Goal: Contribute content: Contribute content

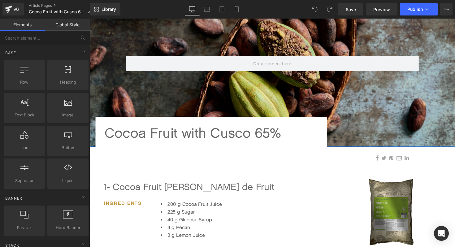
scroll to position [91, 0]
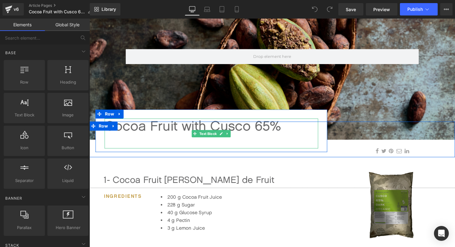
click at [156, 146] on div at bounding box center [214, 143] width 219 height 15
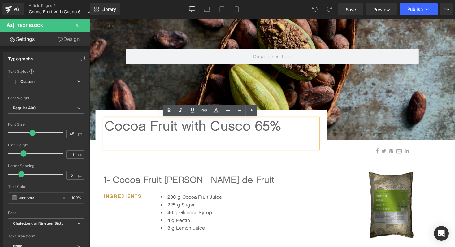
click at [156, 146] on div at bounding box center [214, 143] width 219 height 15
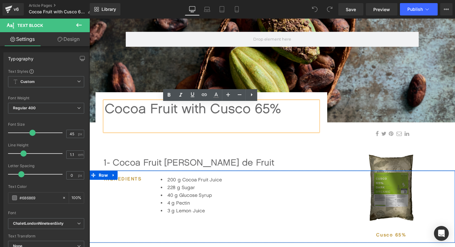
scroll to position [109, 0]
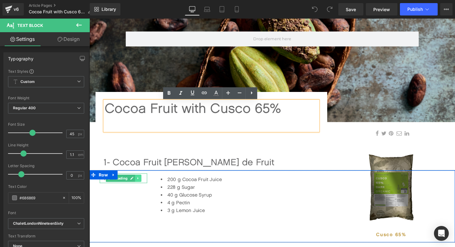
click at [140, 183] on icon at bounding box center [138, 182] width 3 height 4
click at [135, 183] on icon at bounding box center [135, 182] width 3 height 3
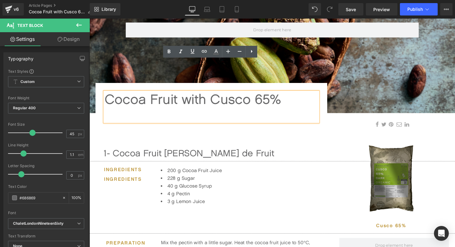
scroll to position [85, 0]
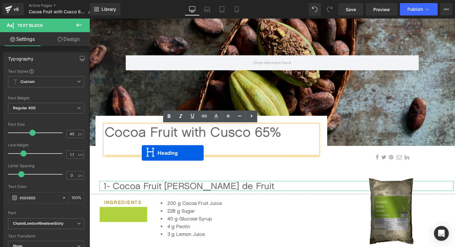
drag, startPoint x: 110, startPoint y: 216, endPoint x: 143, endPoint y: 156, distance: 68.4
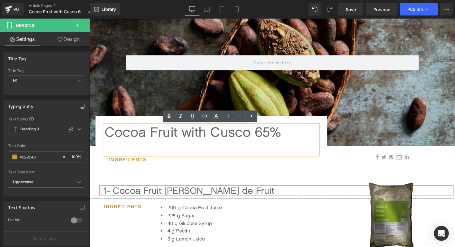
click at [145, 153] on div at bounding box center [214, 150] width 219 height 15
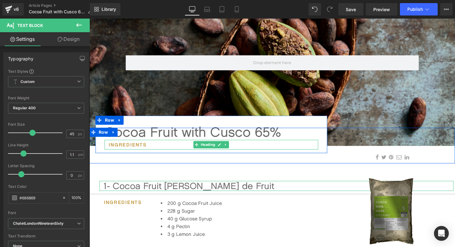
click at [161, 149] on h1 "Ingredients" at bounding box center [216, 148] width 214 height 10
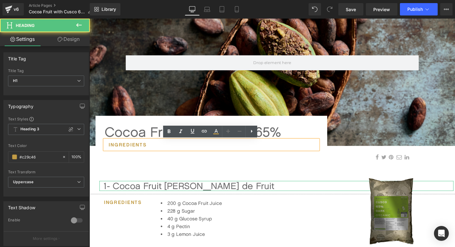
click at [160, 147] on h1 "Ingredients" at bounding box center [216, 148] width 214 height 10
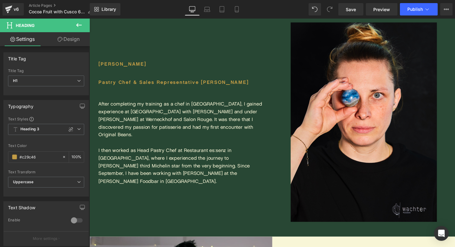
scroll to position [1138, 0]
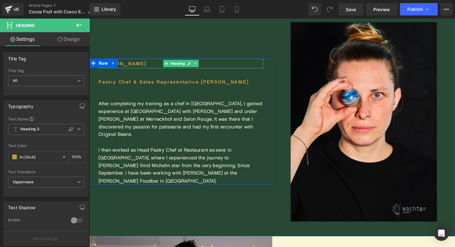
click at [146, 70] on h1 "[PERSON_NAME]" at bounding box center [183, 65] width 169 height 10
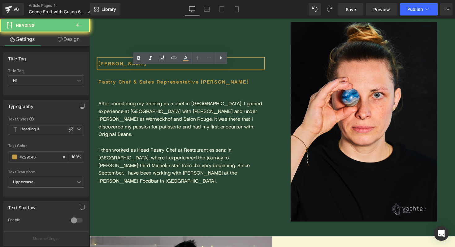
click at [146, 70] on h1 "[PERSON_NAME]" at bounding box center [183, 65] width 169 height 10
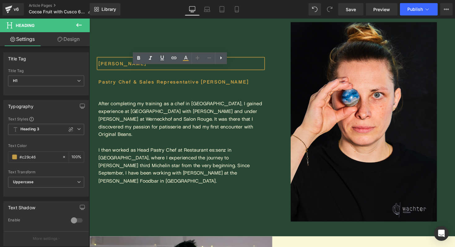
copy h1 "[PERSON_NAME]"
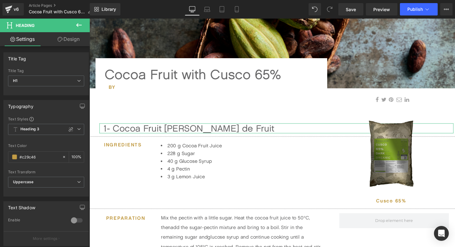
scroll to position [166, 0]
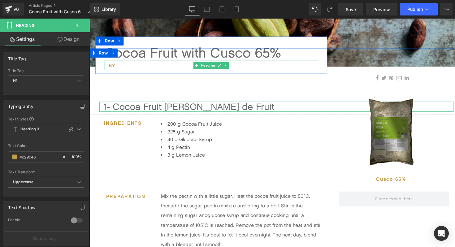
click at [128, 67] on h1 "By" at bounding box center [216, 67] width 214 height 10
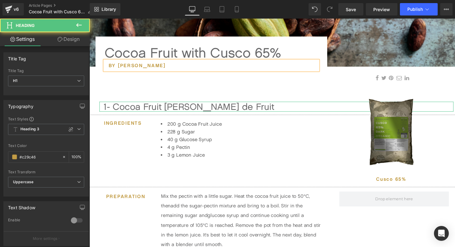
drag, startPoint x: 179, startPoint y: 65, endPoint x: 111, endPoint y: 64, distance: 68.4
click at [111, 64] on h1 "By [PERSON_NAME]" at bounding box center [216, 67] width 214 height 10
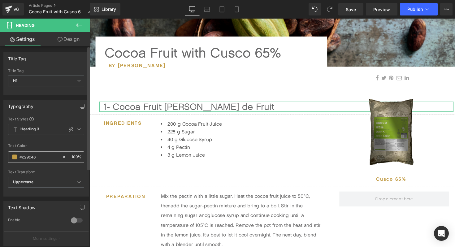
click at [15, 159] on span at bounding box center [14, 156] width 5 height 5
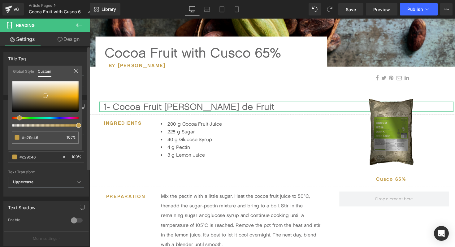
click at [26, 75] on link "Global Style" at bounding box center [23, 71] width 21 height 11
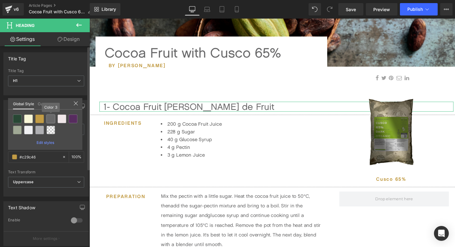
click at [49, 119] on div at bounding box center [50, 118] width 9 height 9
type input "Color 3"
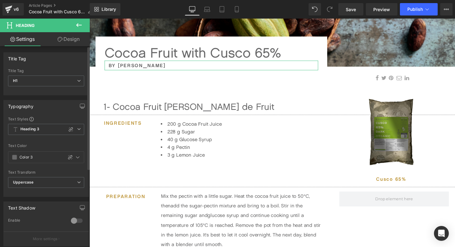
click at [65, 38] on link "Design" at bounding box center [68, 39] width 45 height 14
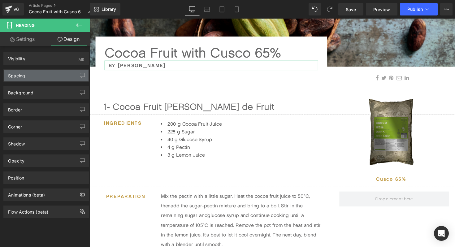
click at [50, 73] on div "Spacing" at bounding box center [46, 76] width 85 height 12
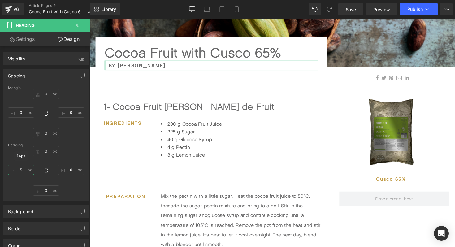
click at [23, 169] on input "S" at bounding box center [21, 170] width 26 height 10
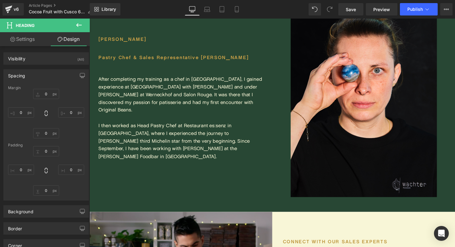
scroll to position [1156, 0]
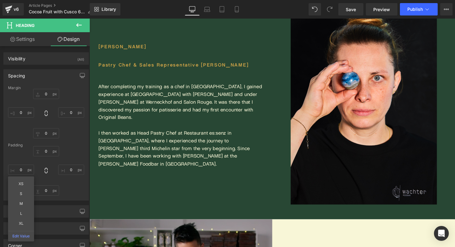
click at [193, 71] on div "Pastry Chef & Sales Representative DACH Heading" at bounding box center [183, 66] width 169 height 10
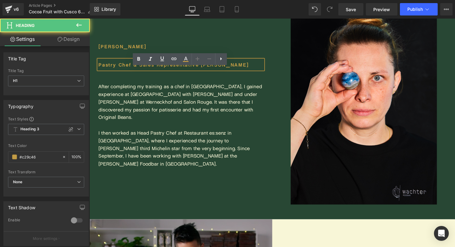
click at [193, 71] on h1 "Pastry Chef & Sales Representative [PERSON_NAME]" at bounding box center [183, 66] width 169 height 10
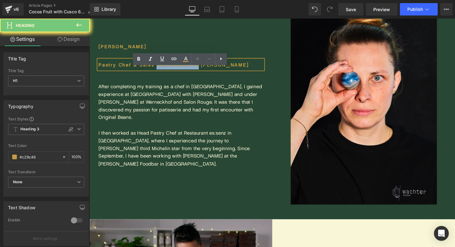
click at [193, 71] on h1 "Pastry Chef & Sales Representative [PERSON_NAME]" at bounding box center [183, 66] width 169 height 10
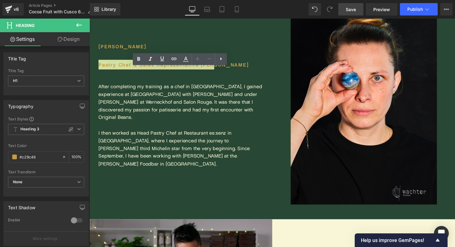
click at [352, 7] on span "Save" at bounding box center [351, 9] width 10 height 6
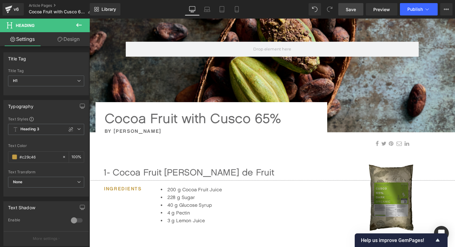
scroll to position [104, 0]
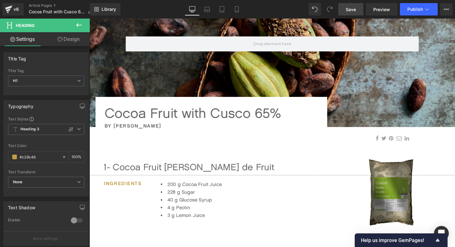
click at [159, 127] on h1 "By [PERSON_NAME]" at bounding box center [214, 128] width 219 height 10
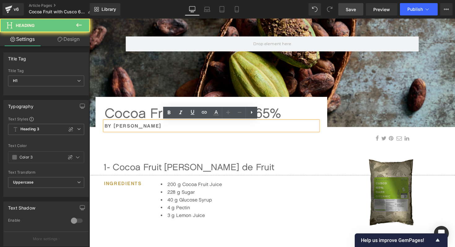
click at [159, 127] on h1 "By [PERSON_NAME]" at bounding box center [214, 128] width 219 height 10
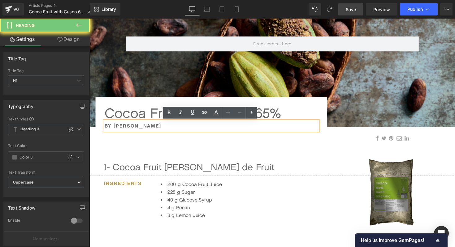
click at [159, 127] on h1 "By [PERSON_NAME]" at bounding box center [214, 128] width 219 height 10
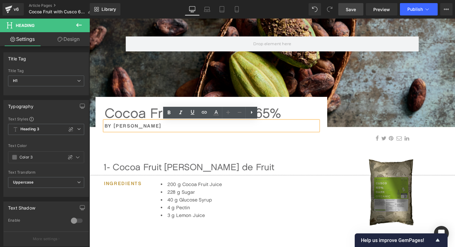
copy h1 "By [PERSON_NAME]"
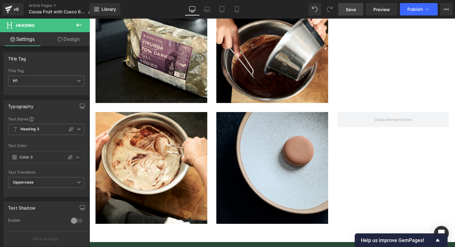
scroll to position [835, 0]
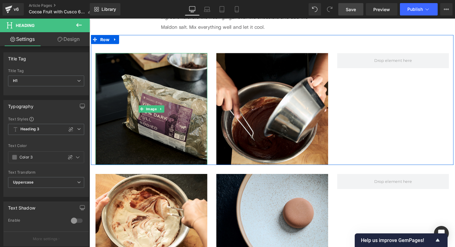
click at [157, 144] on img at bounding box center [153, 111] width 114 height 114
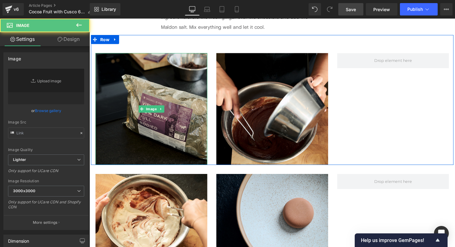
type input "[URL][DOMAIN_NAME]"
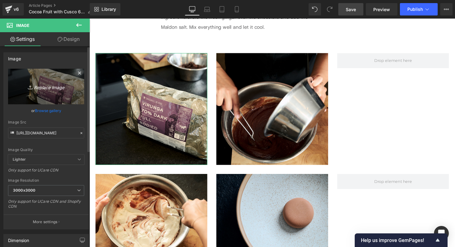
click at [49, 88] on icon "Replace Image" at bounding box center [45, 87] width 49 height 8
type input "C:\fakepath\[PERSON_NAME] 1.png"
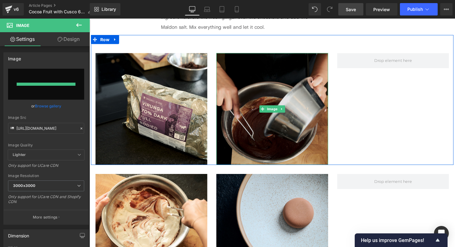
type input "[URL][DOMAIN_NAME][PERSON_NAME]"
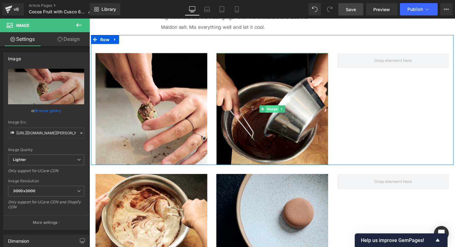
click at [276, 110] on span "Image" at bounding box center [276, 110] width 13 height 7
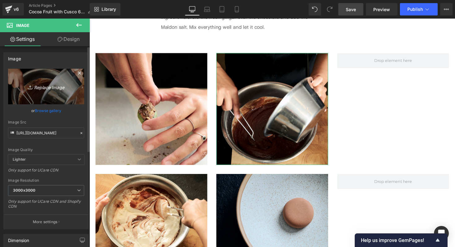
click at [51, 91] on link "Replace Image" at bounding box center [46, 87] width 76 height 36
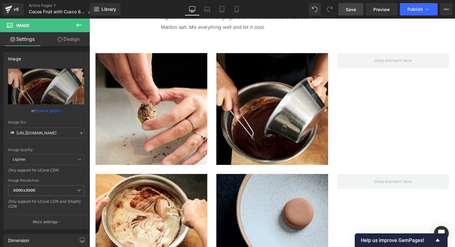
type input "C:\fakepath\[PERSON_NAME] 3.png"
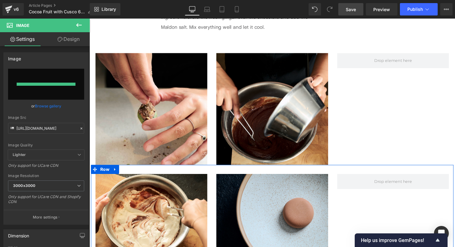
type input "[URL][DOMAIN_NAME][PERSON_NAME]"
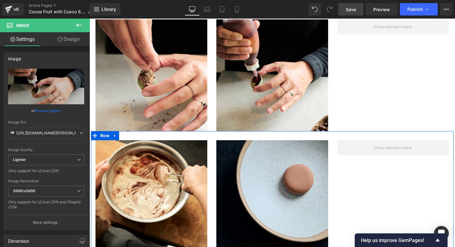
scroll to position [870, 0]
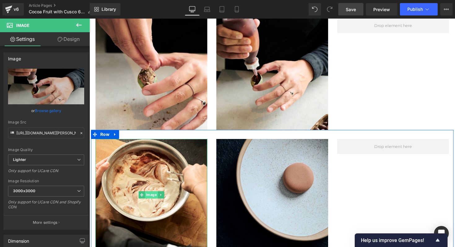
click at [151, 201] on span "Image" at bounding box center [152, 199] width 13 height 7
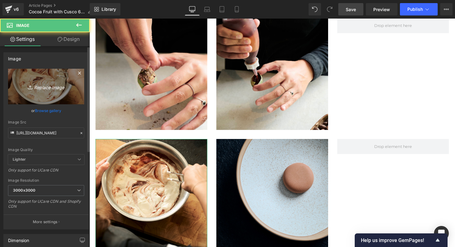
click at [45, 89] on icon "Replace Image" at bounding box center [45, 87] width 49 height 8
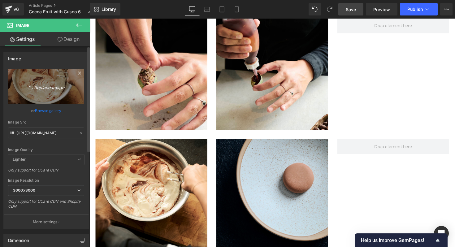
type input "C:\fakepath\[PERSON_NAME] 2.png"
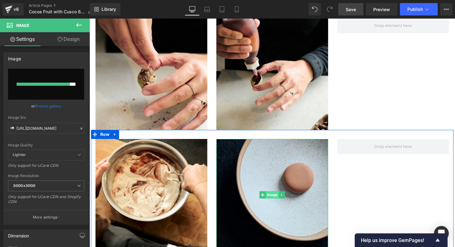
click at [274, 200] on span "Image" at bounding box center [276, 199] width 13 height 7
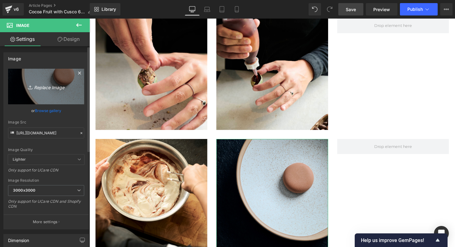
click at [53, 88] on icon "Replace Image" at bounding box center [45, 87] width 49 height 8
type input "C:\fakepath\[PERSON_NAME] 4.png"
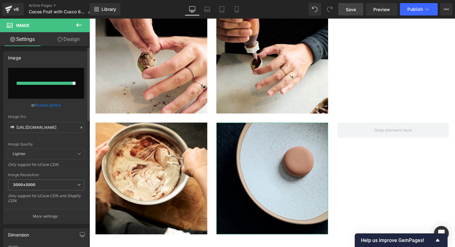
scroll to position [0, 0]
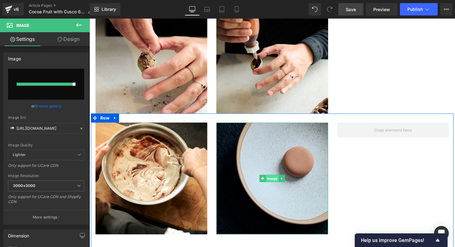
click at [278, 182] on span "Image" at bounding box center [276, 182] width 13 height 7
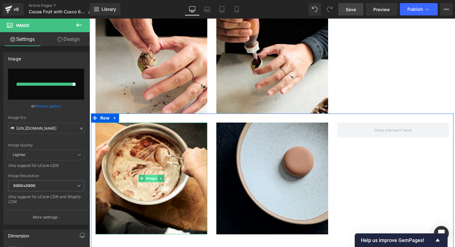
click at [154, 181] on span "Image" at bounding box center [152, 181] width 13 height 7
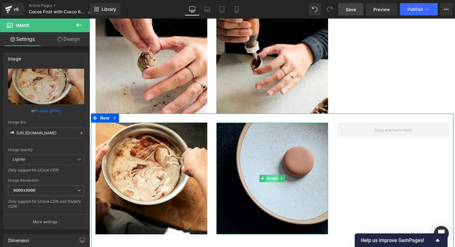
click at [277, 181] on span "Image" at bounding box center [276, 181] width 13 height 7
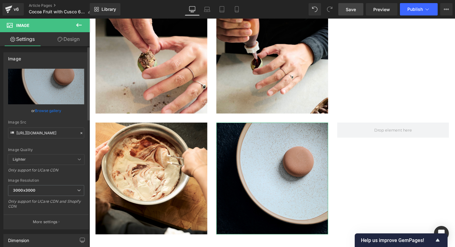
click at [81, 134] on icon at bounding box center [81, 133] width 4 height 4
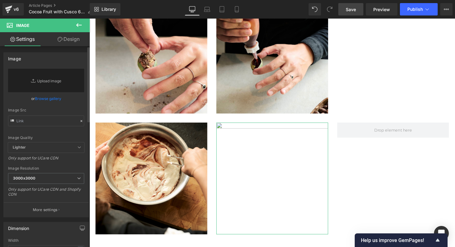
click at [44, 99] on link "Browse gallery" at bounding box center [48, 98] width 26 height 11
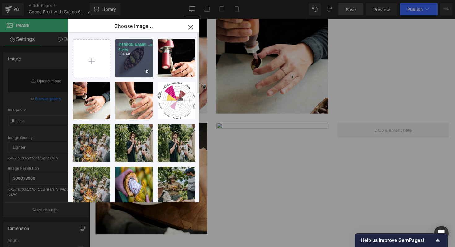
click at [144, 62] on div "[PERSON_NAME]...er 4.png 1.34 MB" at bounding box center [134, 58] width 38 height 38
type input "[URL][DOMAIN_NAME][PERSON_NAME]"
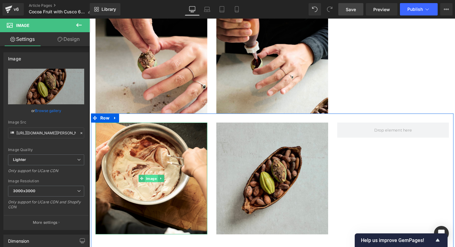
click at [151, 183] on span "Image" at bounding box center [152, 182] width 13 height 7
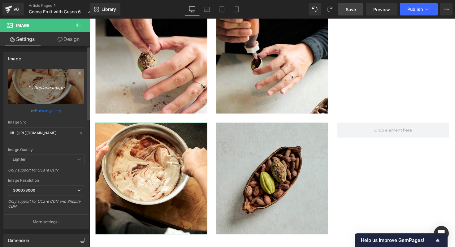
click at [49, 89] on icon "Replace Image" at bounding box center [45, 87] width 49 height 8
type input "C:\fakepath\[PERSON_NAME] 1.png"
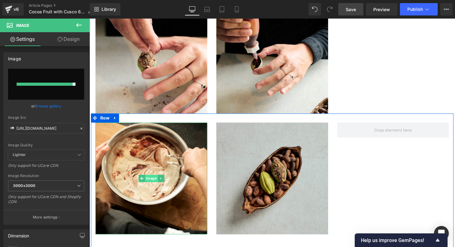
click at [152, 183] on span "Image" at bounding box center [152, 181] width 13 height 7
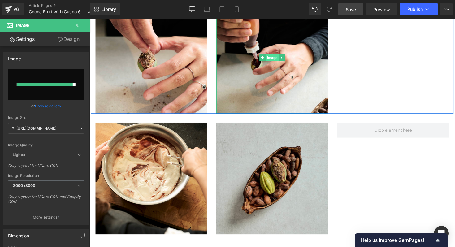
click at [276, 60] on span "Image" at bounding box center [276, 58] width 13 height 7
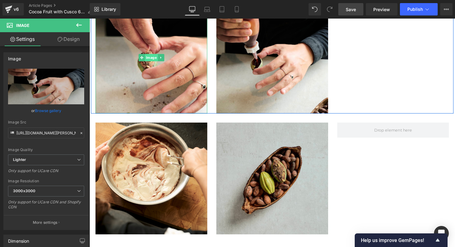
click at [157, 62] on span "Image" at bounding box center [152, 58] width 13 height 7
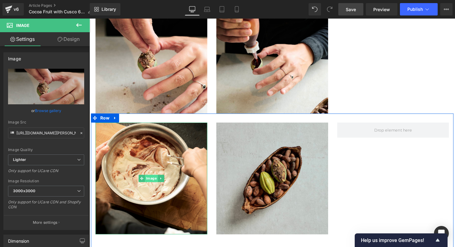
click at [153, 185] on span "Image" at bounding box center [152, 181] width 13 height 7
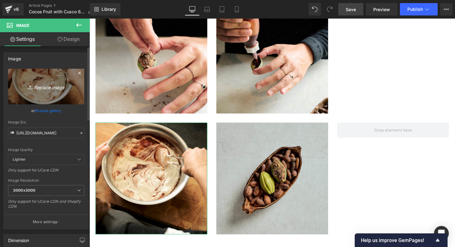
click at [47, 90] on icon "Replace Image" at bounding box center [45, 87] width 49 height 8
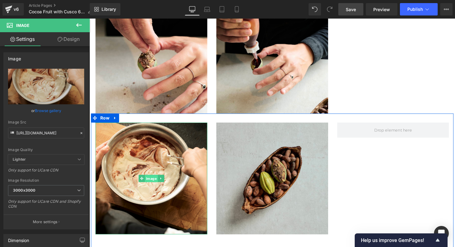
click at [153, 180] on span "Image" at bounding box center [152, 182] width 13 height 7
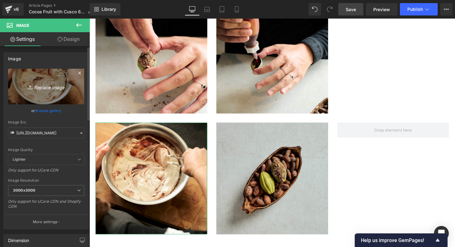
click at [47, 90] on icon "Replace Image" at bounding box center [45, 87] width 49 height 8
type input "C:\fakepath\[PERSON_NAME] 2.png"
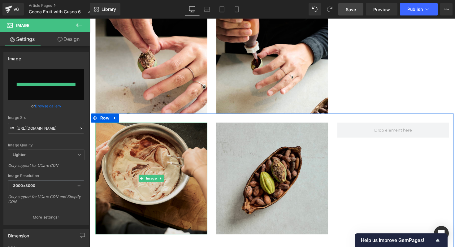
type input "[URL][DOMAIN_NAME][PERSON_NAME]"
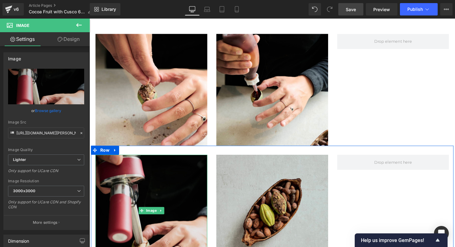
scroll to position [854, 0]
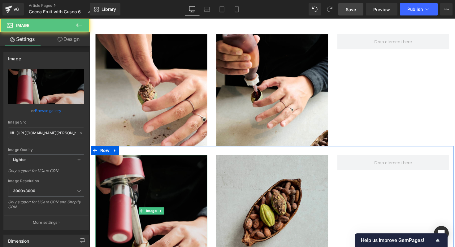
click at [176, 168] on img at bounding box center [153, 215] width 114 height 114
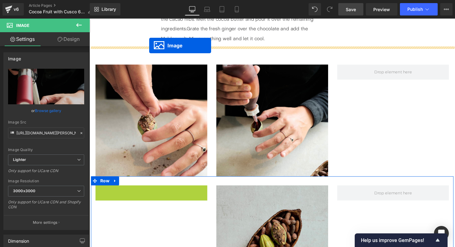
scroll to position [811, 0]
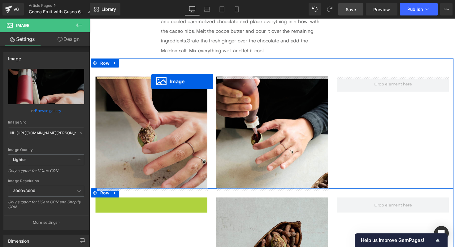
drag, startPoint x: 144, startPoint y: 216, endPoint x: 153, endPoint y: 83, distance: 133.3
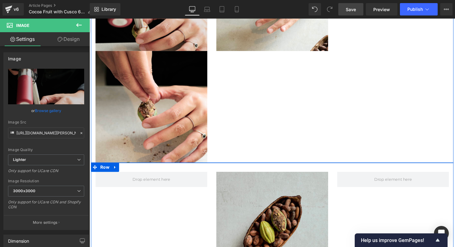
scroll to position [956, 0]
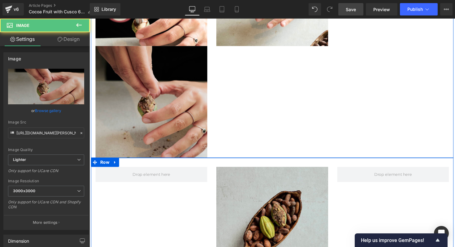
click at [153, 108] on img at bounding box center [153, 104] width 114 height 114
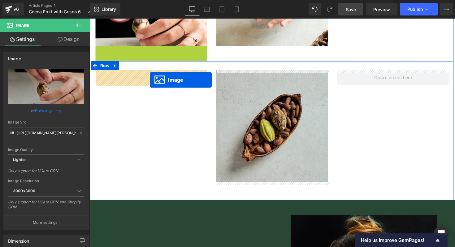
drag, startPoint x: 143, startPoint y: 105, endPoint x: 151, endPoint y: 81, distance: 25.1
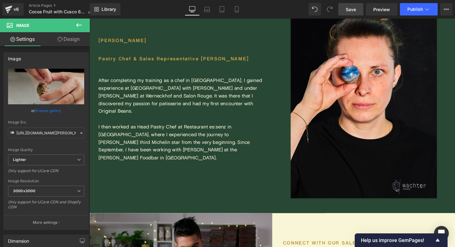
scroll to position [1129, 0]
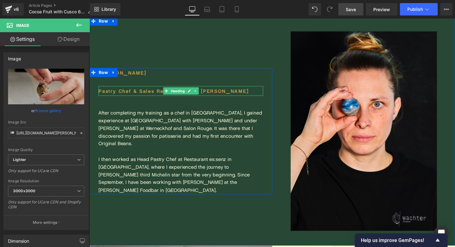
click at [189, 97] on link at bounding box center [191, 92] width 6 height 7
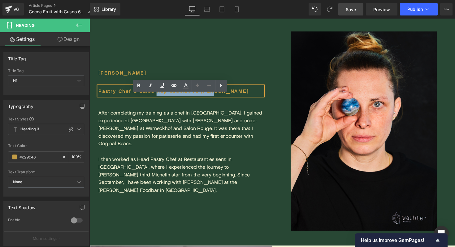
drag, startPoint x: 225, startPoint y: 101, endPoint x: 159, endPoint y: 103, distance: 65.9
click at [159, 98] on h1 "Pastry Chef & Sales Representative [PERSON_NAME]" at bounding box center [183, 93] width 169 height 10
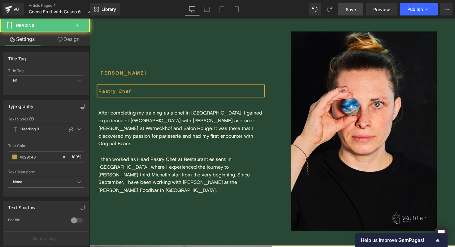
drag, startPoint x: 146, startPoint y: 104, endPoint x: 99, endPoint y: 104, distance: 47.3
click at [99, 98] on h1 "Pastry Chef" at bounding box center [183, 93] width 169 height 10
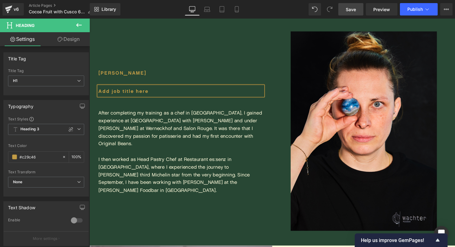
click at [140, 128] on div "After completing my training as a chef in [GEOGRAPHIC_DATA], I gained experienc…" at bounding box center [183, 131] width 169 height 40
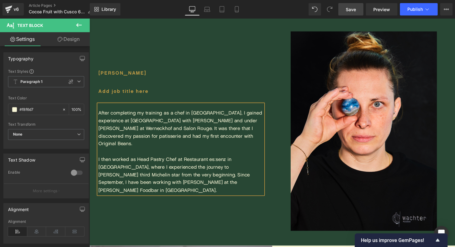
click at [352, 11] on span "Save" at bounding box center [351, 9] width 10 height 6
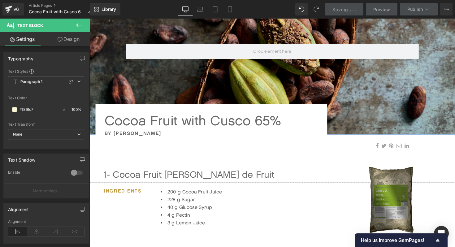
scroll to position [160, 0]
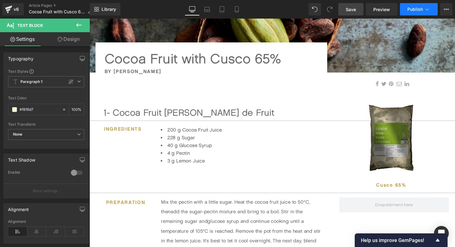
click at [428, 9] on icon at bounding box center [426, 9] width 3 height 2
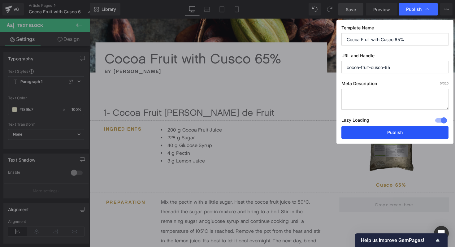
click at [351, 127] on button "Publish" at bounding box center [394, 132] width 107 height 12
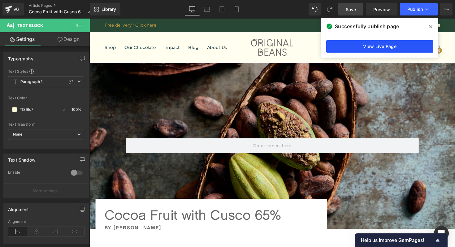
click at [372, 49] on link "View Live Page" at bounding box center [379, 46] width 107 height 12
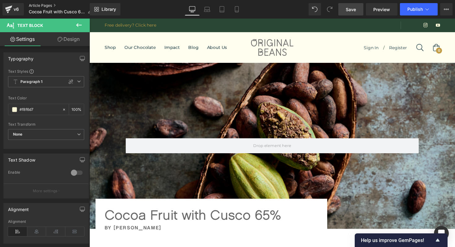
click at [50, 6] on link "Article Pages" at bounding box center [63, 5] width 68 height 5
